Goal: Book appointment/travel/reservation

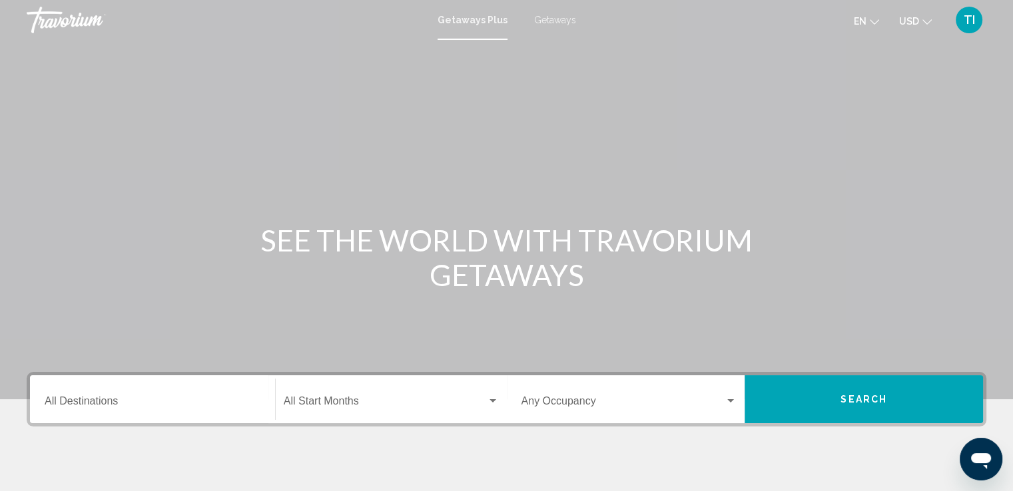
click at [122, 389] on div "Destination All Destinations" at bounding box center [153, 400] width 216 height 42
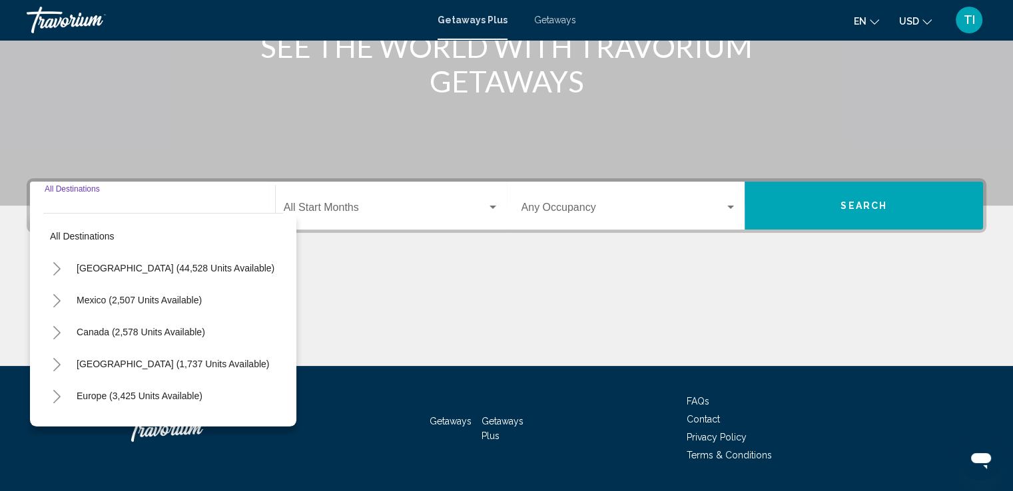
scroll to position [232, 0]
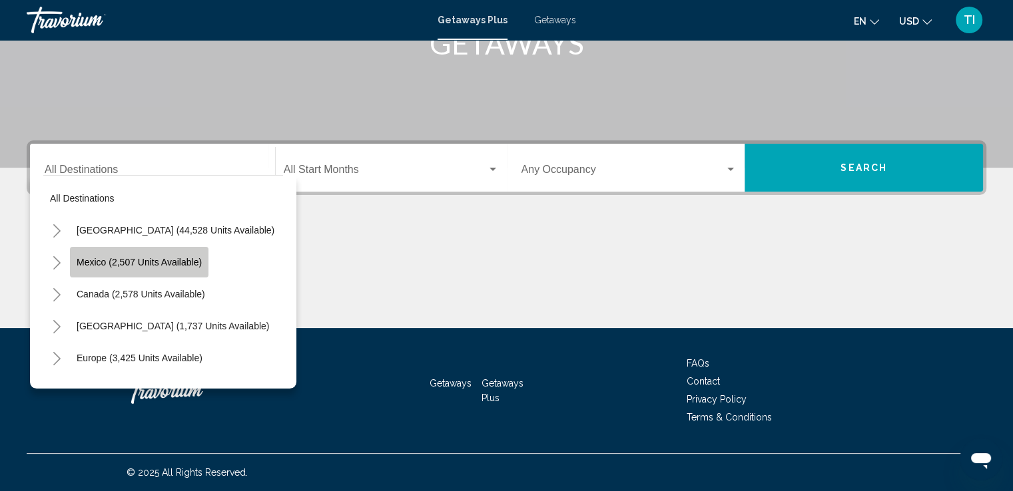
click at [138, 258] on span "Mexico (2,507 units available)" at bounding box center [139, 262] width 125 height 11
type input "**********"
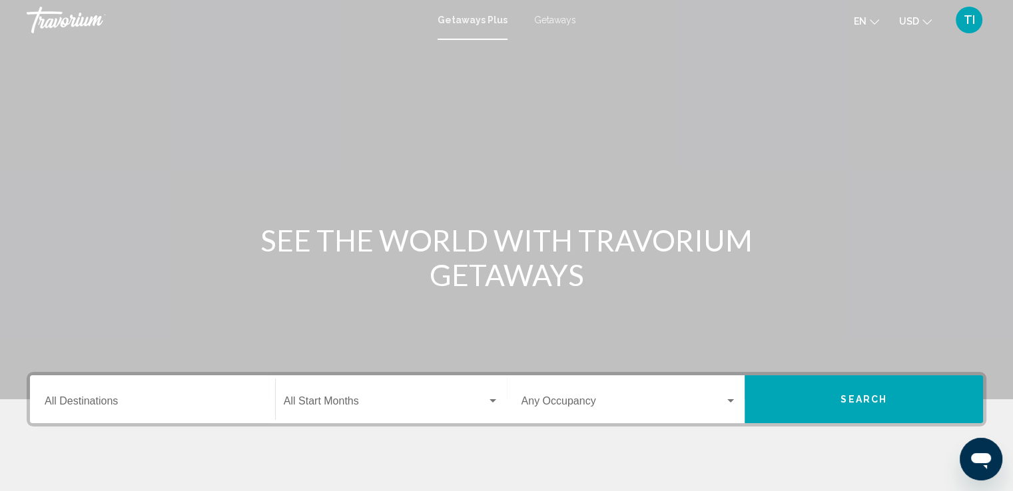
click at [557, 20] on span "Getaways" at bounding box center [555, 20] width 42 height 11
click at [463, 23] on span "Getaways Plus" at bounding box center [469, 20] width 63 height 11
click at [463, 23] on span "Getaways Plus" at bounding box center [472, 20] width 70 height 11
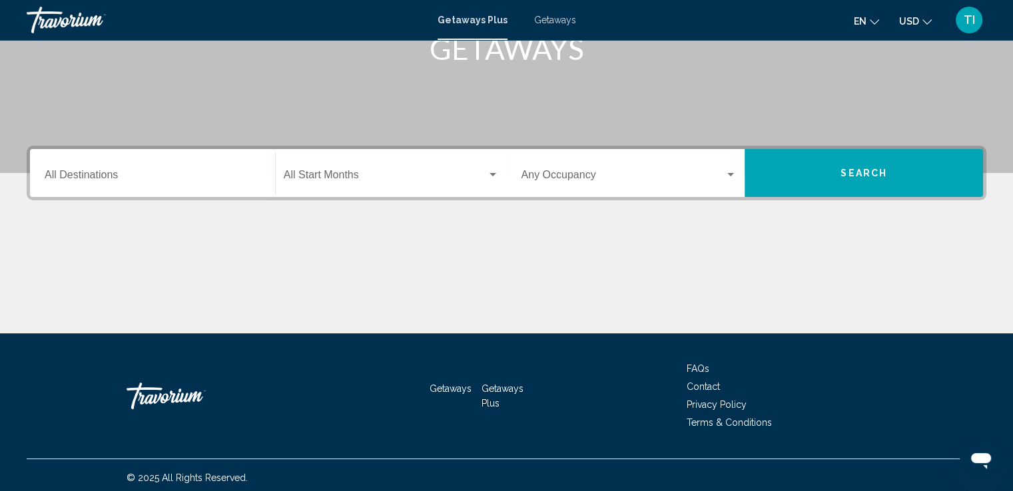
scroll to position [232, 0]
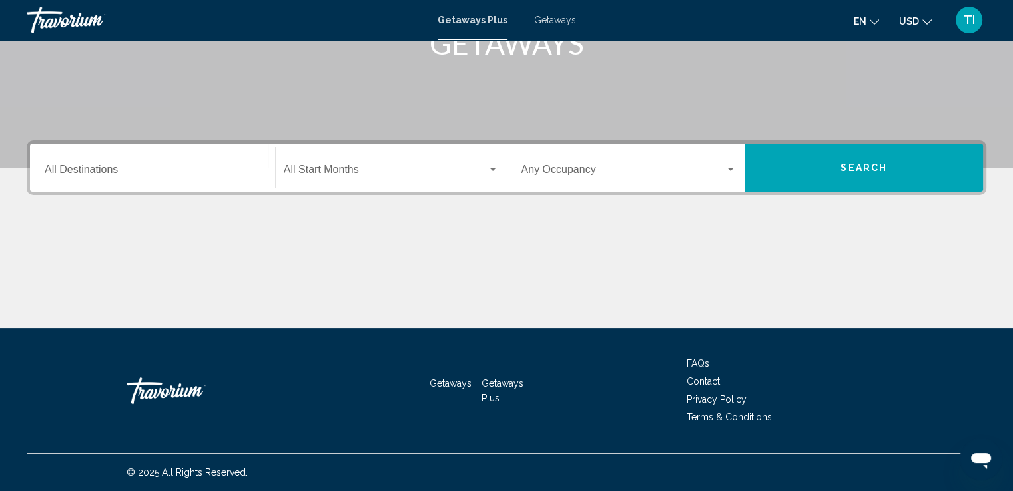
click at [503, 385] on span "Getaways Plus" at bounding box center [502, 390] width 42 height 25
